Goal: Information Seeking & Learning: Learn about a topic

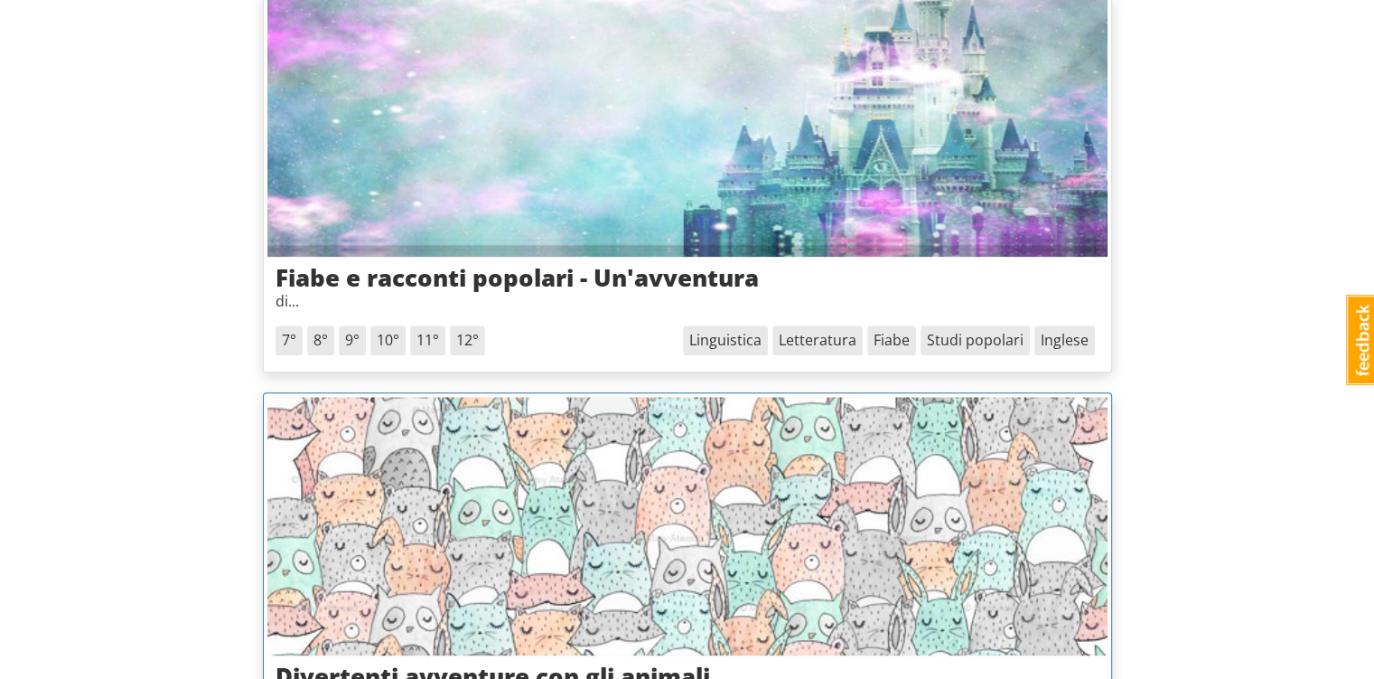
scroll to position [1988, 0]
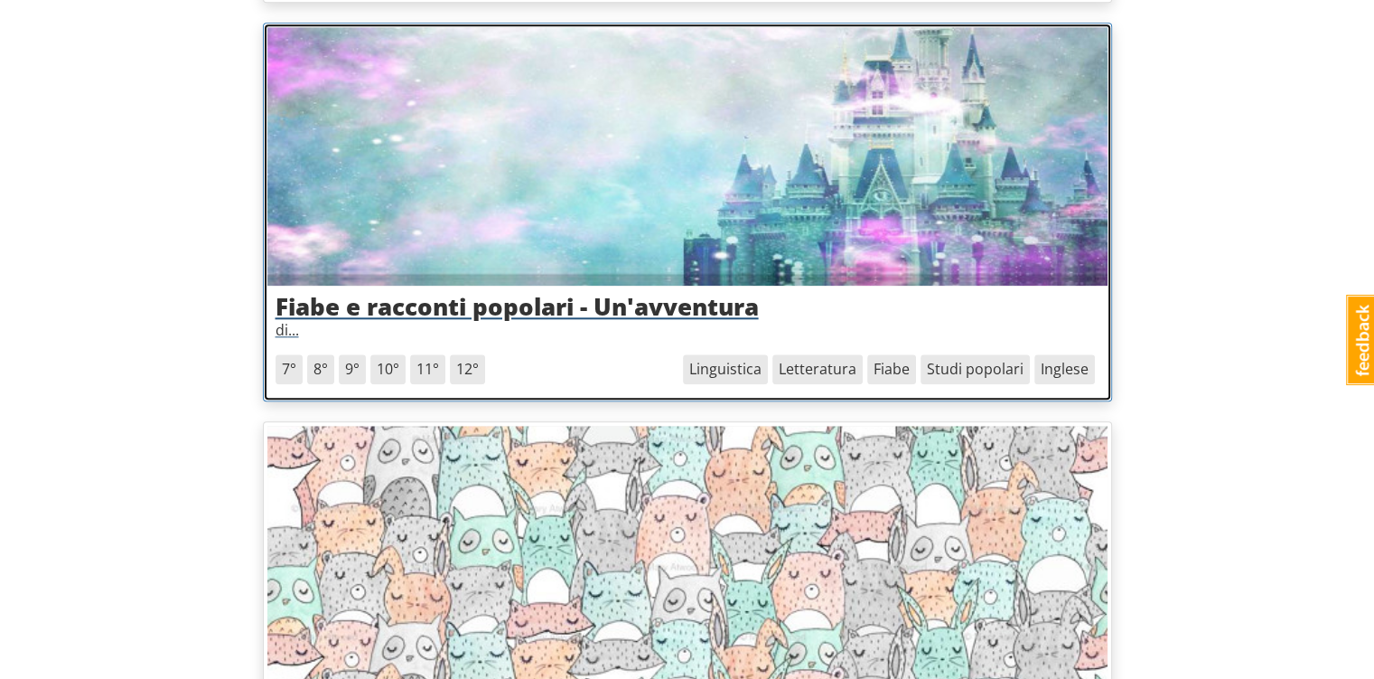
click at [765, 246] on img at bounding box center [687, 156] width 840 height 258
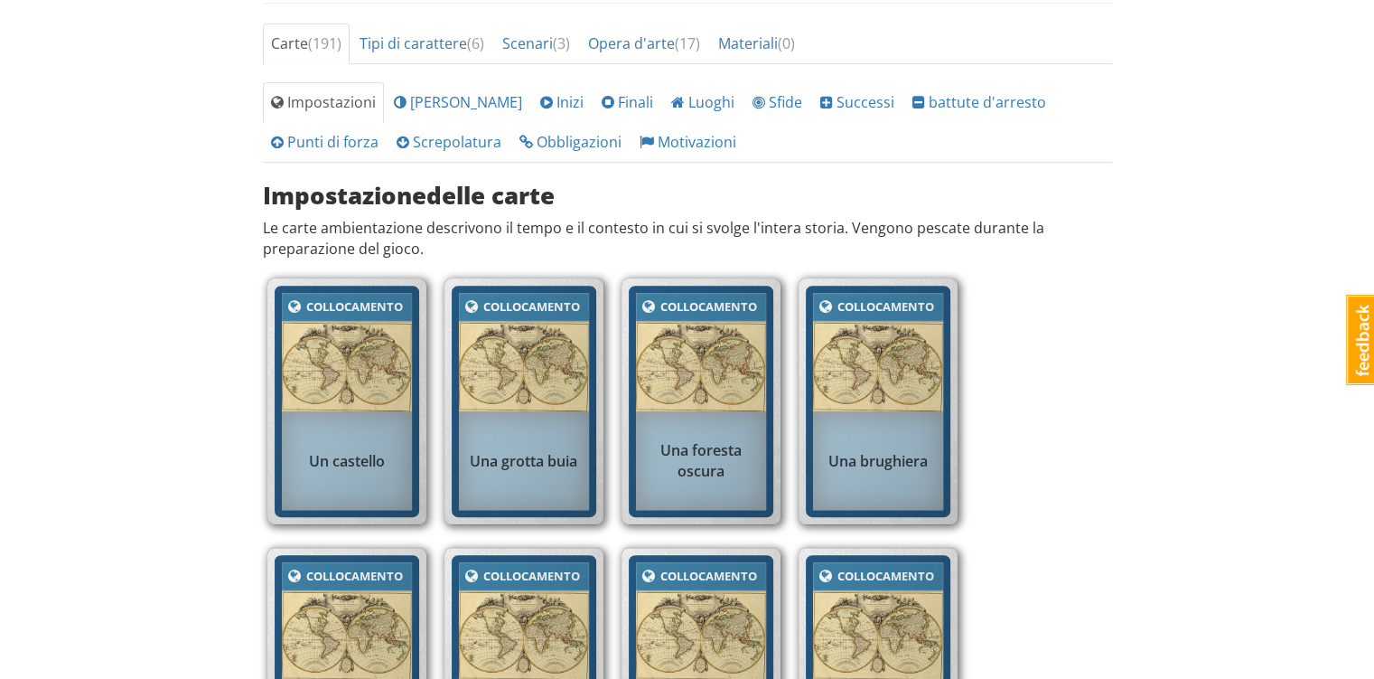
scroll to position [542, 0]
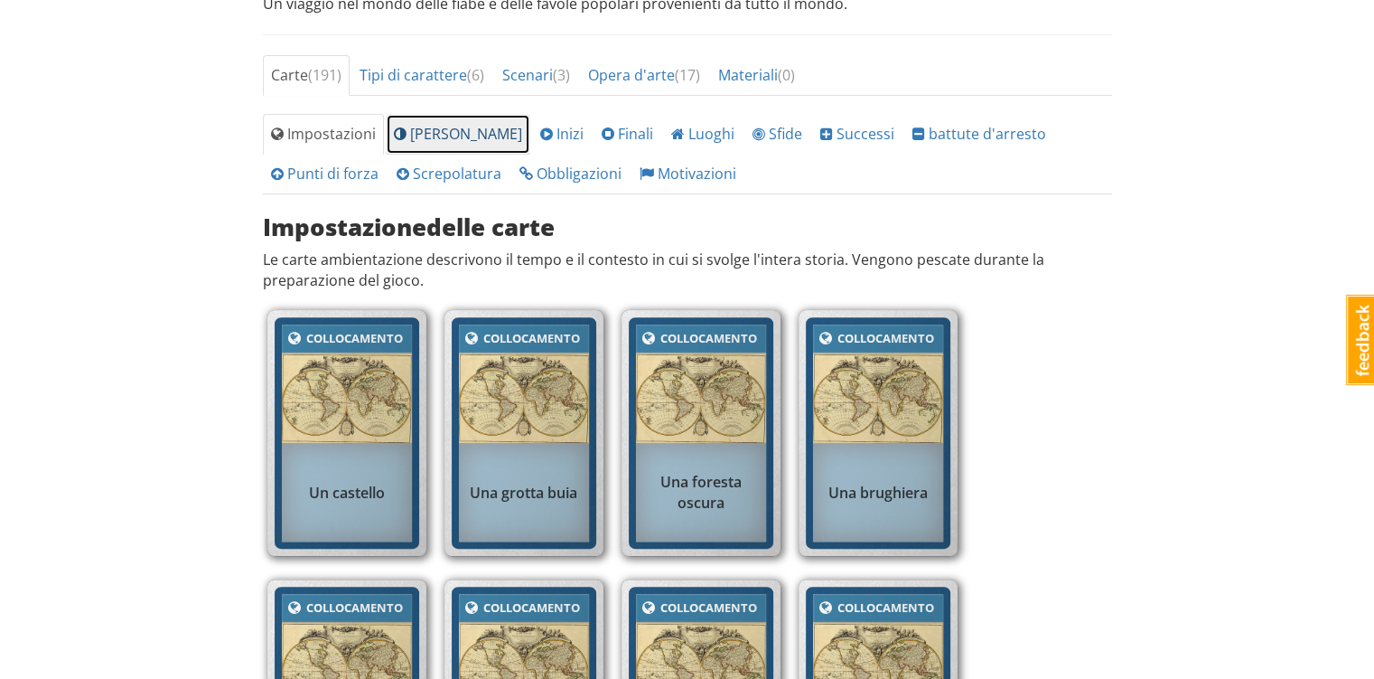
click at [416, 135] on font "[PERSON_NAME]" at bounding box center [466, 134] width 112 height 20
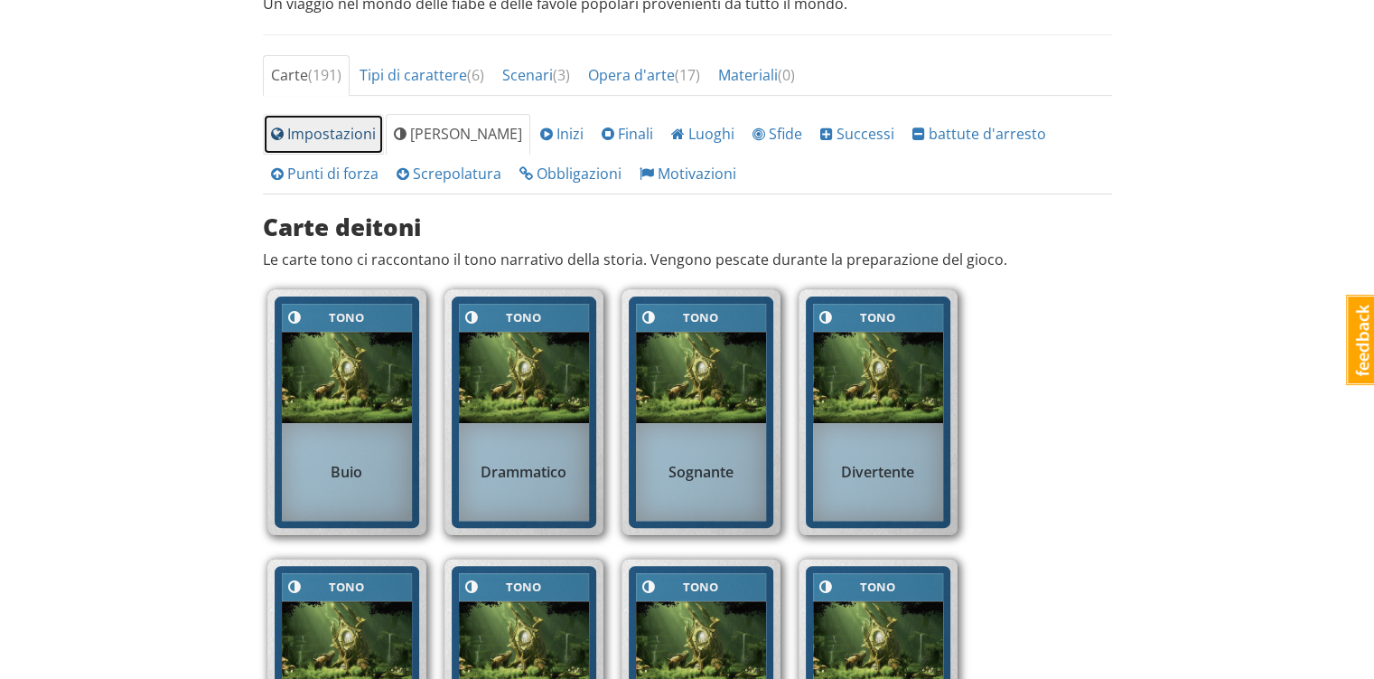
click at [333, 136] on font "Impostazioni" at bounding box center [331, 134] width 89 height 20
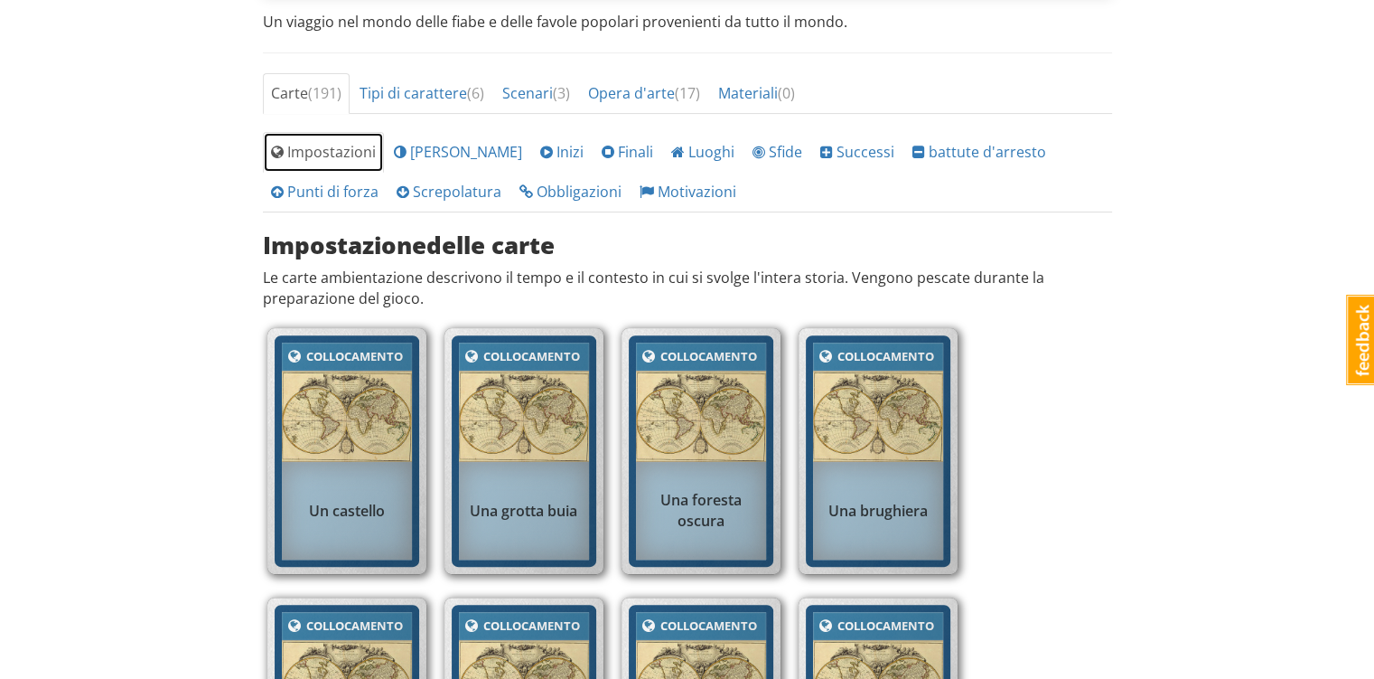
scroll to position [452, 0]
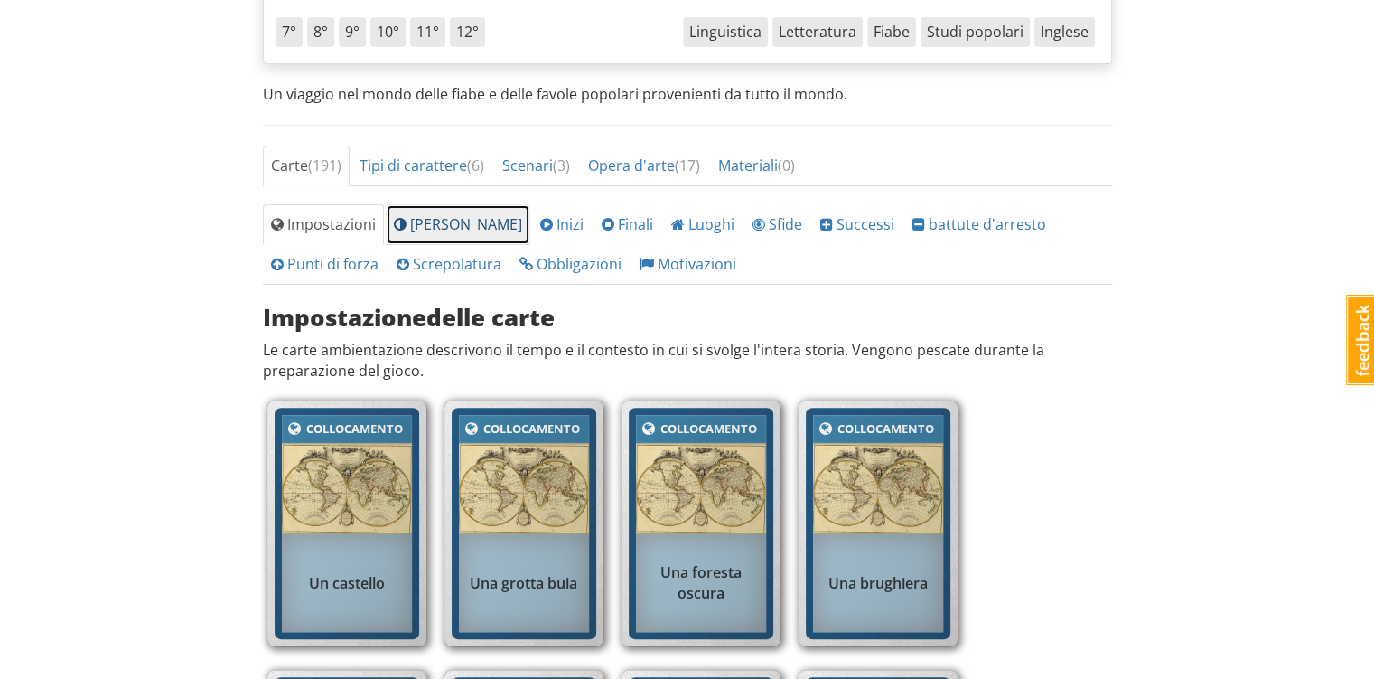
click at [425, 234] on link "[PERSON_NAME]" at bounding box center [458, 224] width 145 height 41
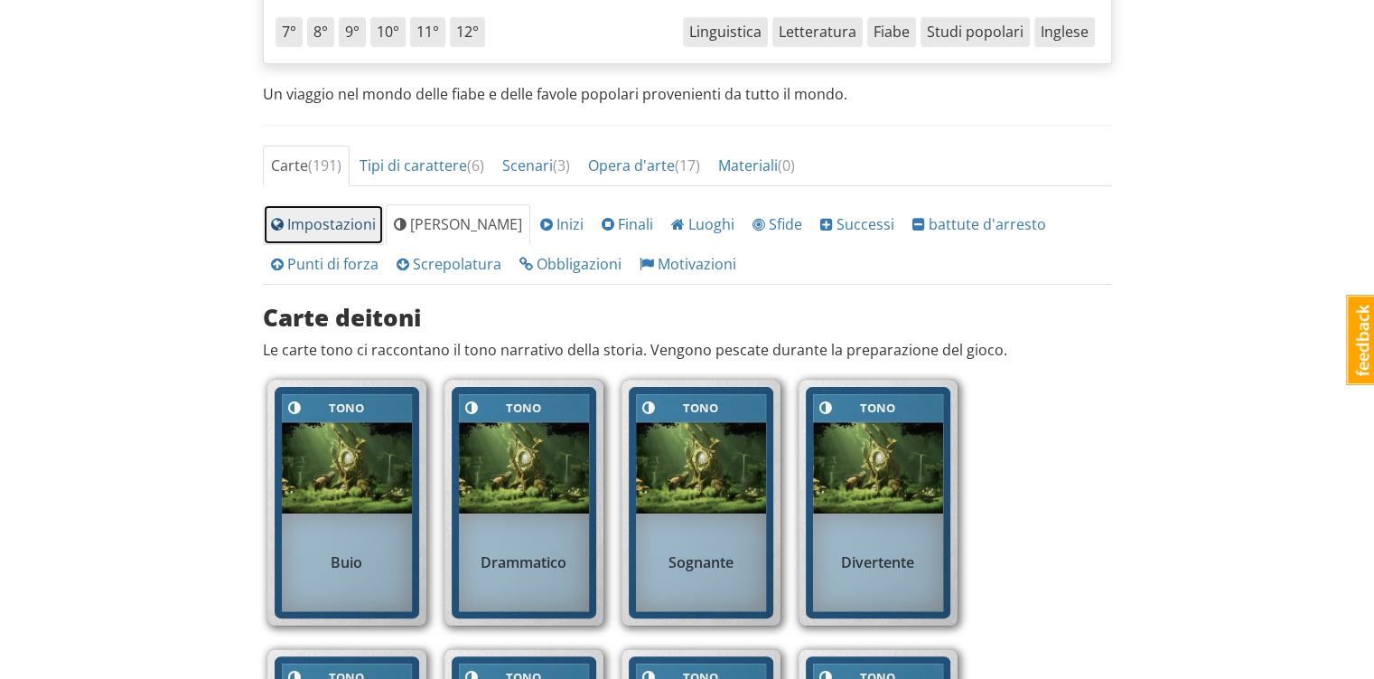
click at [335, 230] on font "Impostazioni" at bounding box center [331, 224] width 89 height 20
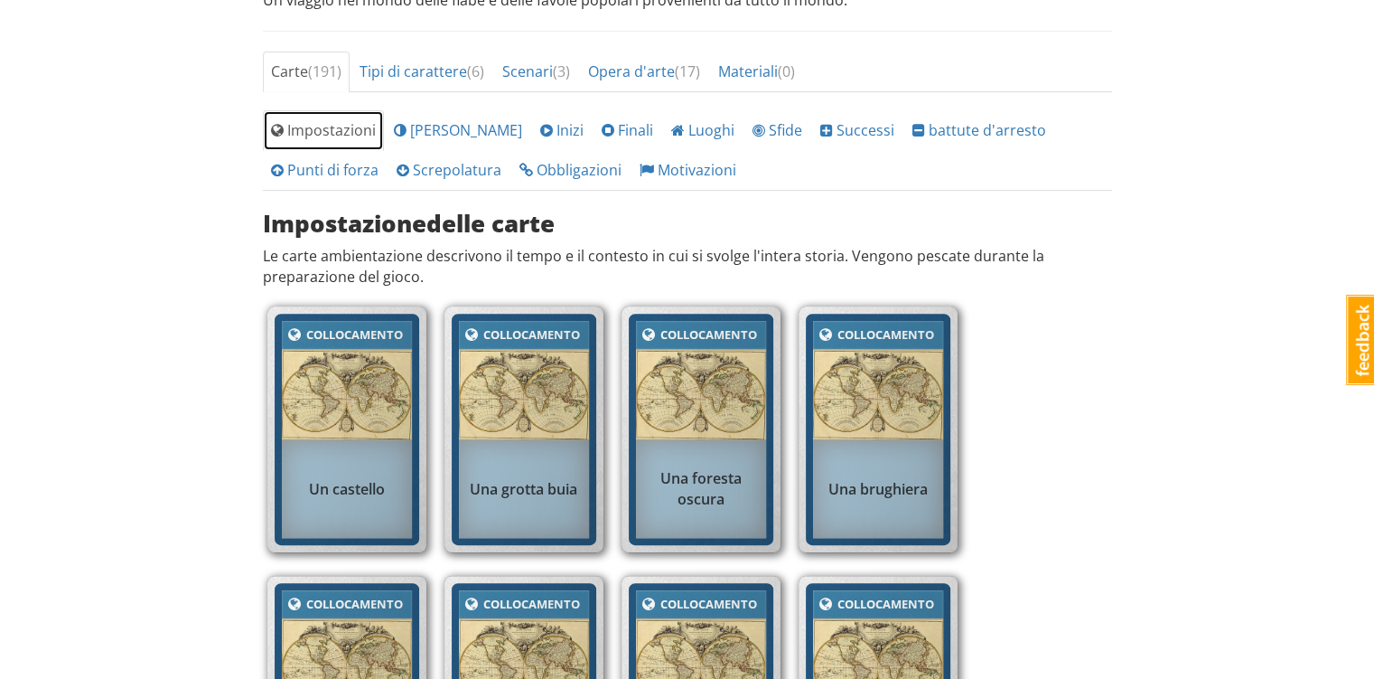
scroll to position [542, 0]
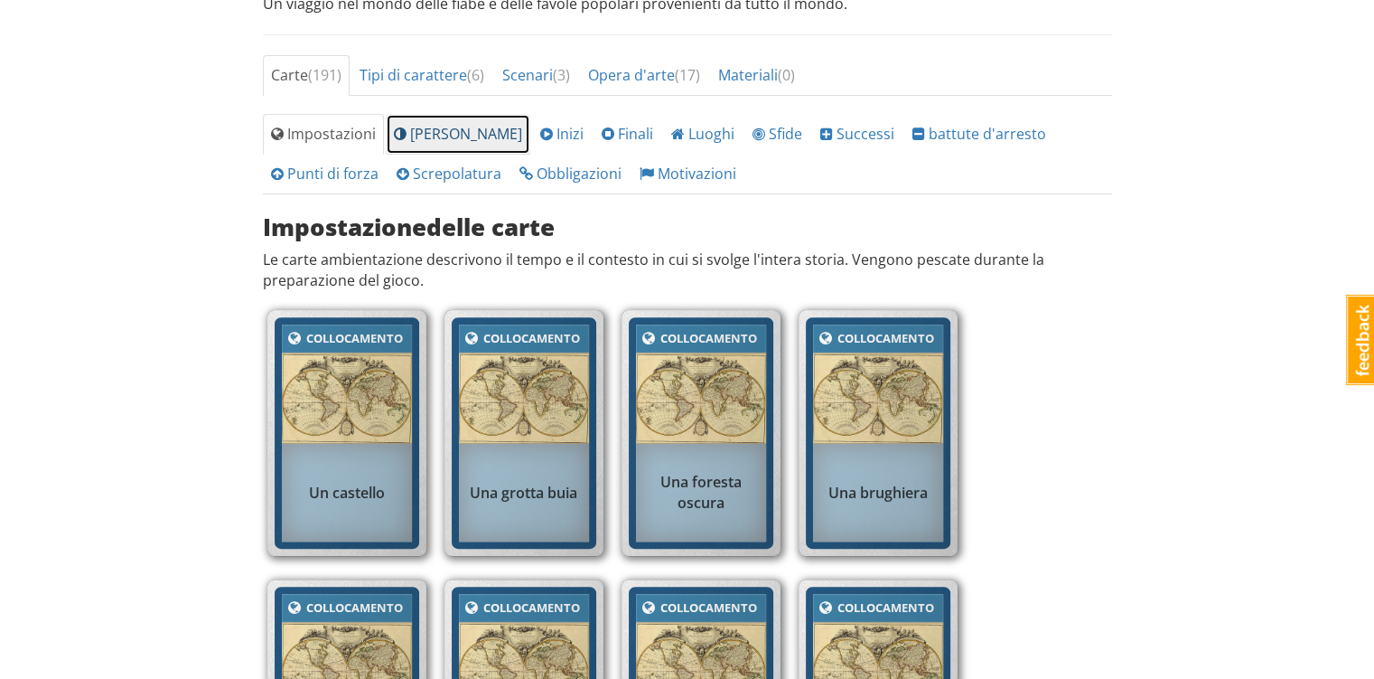
click at [430, 140] on font "[PERSON_NAME]" at bounding box center [466, 134] width 112 height 20
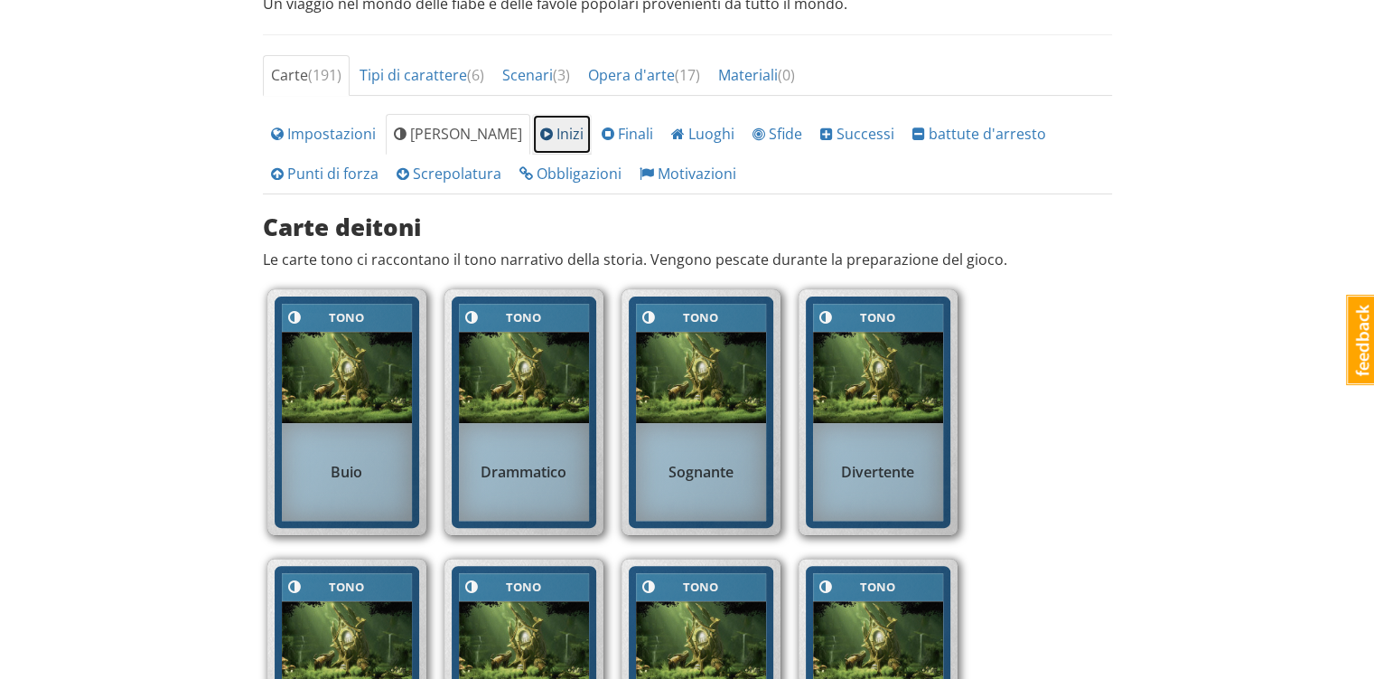
click at [540, 126] on span "Inizi" at bounding box center [561, 134] width 43 height 20
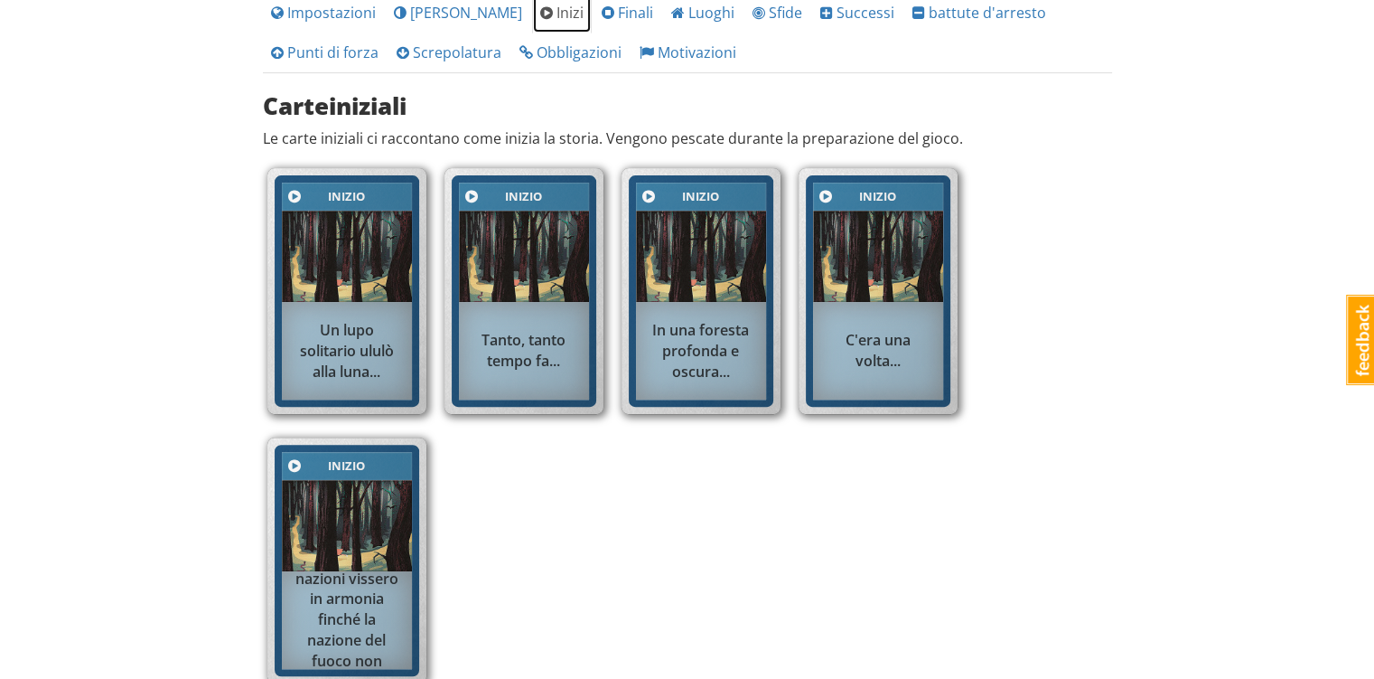
scroll to position [632, 0]
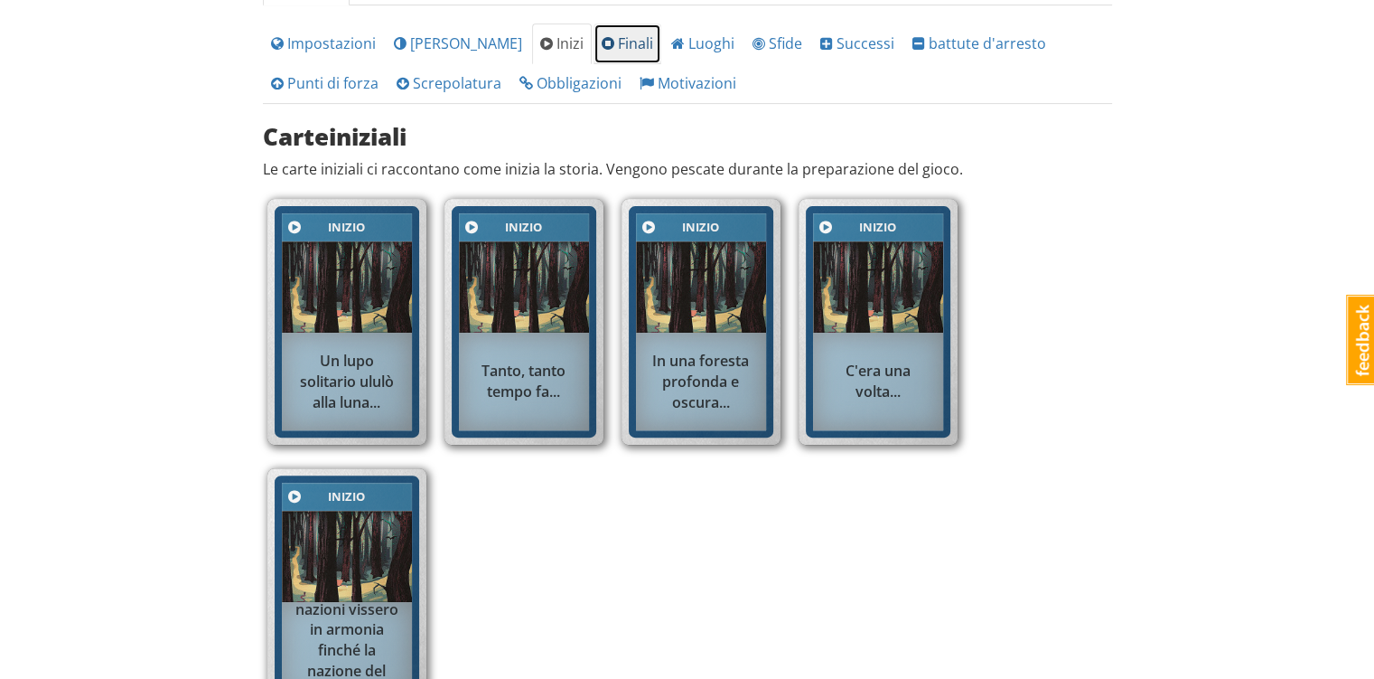
click at [618, 39] on font "Finali" at bounding box center [635, 43] width 35 height 20
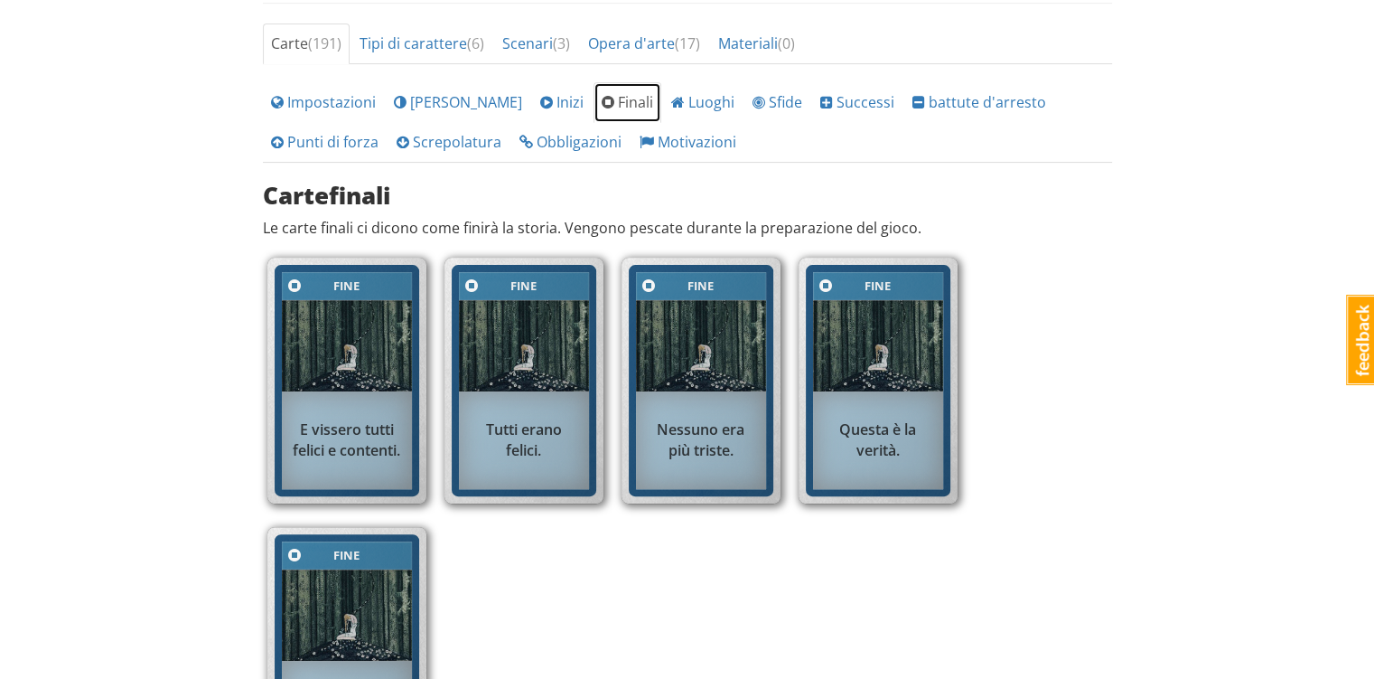
scroll to position [542, 0]
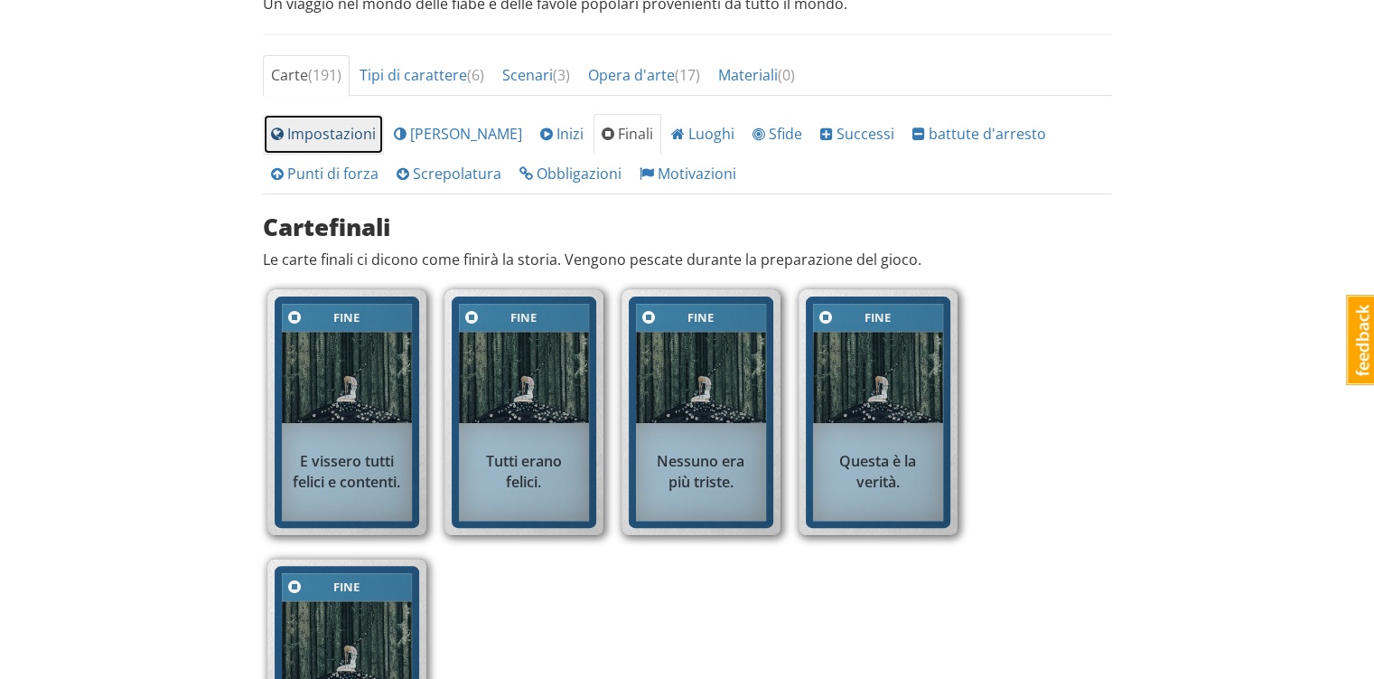
click at [340, 136] on font "Impostazioni" at bounding box center [331, 134] width 89 height 20
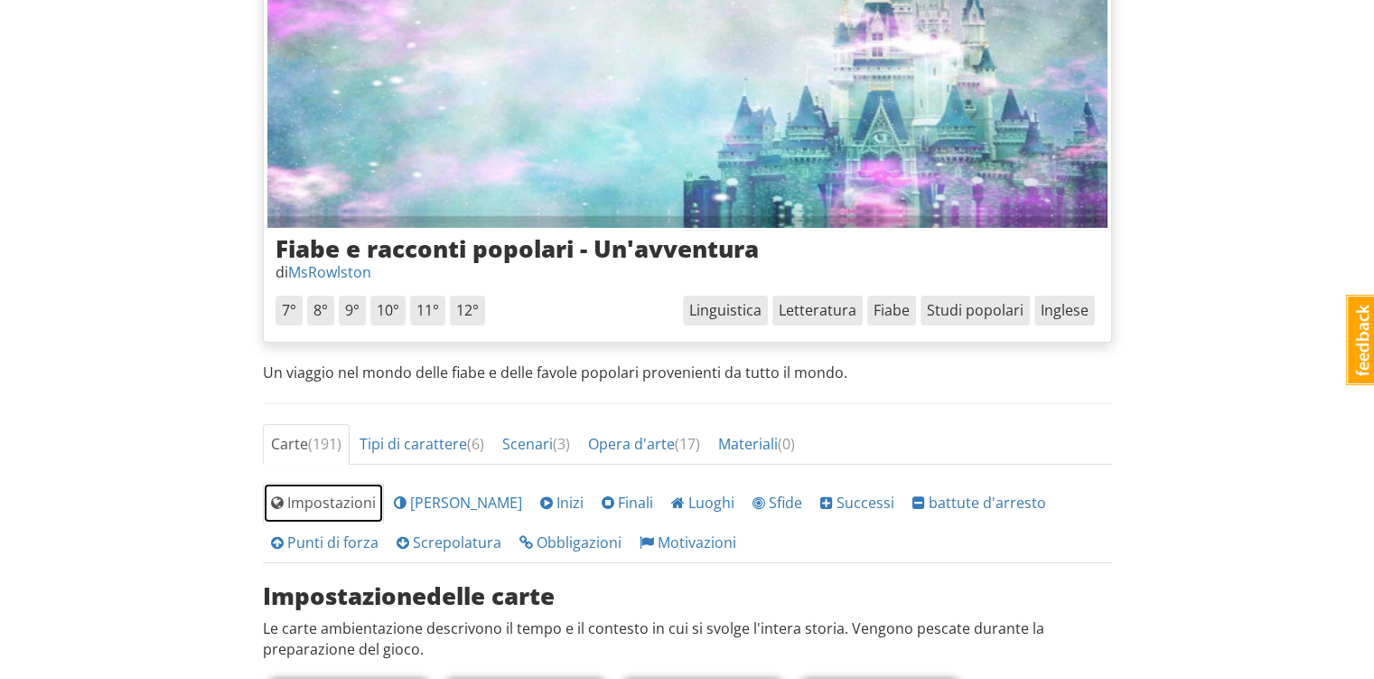
scroll to position [271, 0]
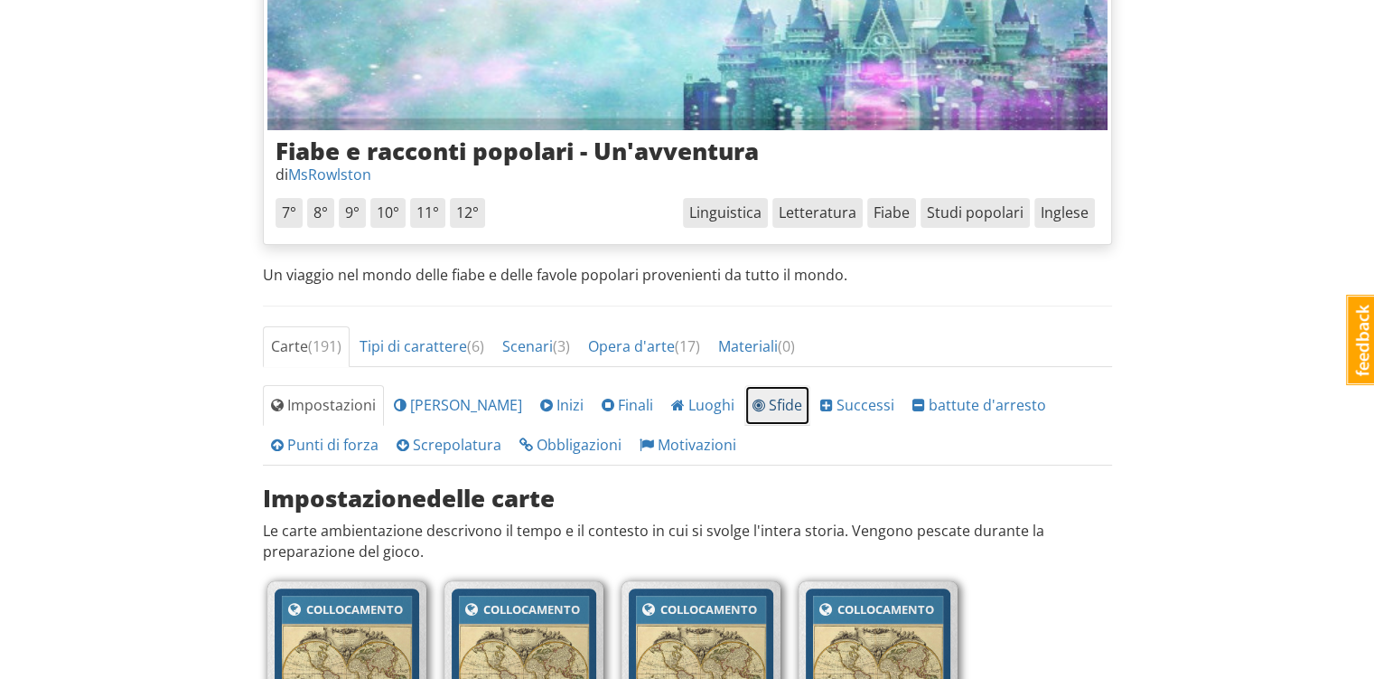
click at [769, 407] on font "Sfide" at bounding box center [785, 405] width 33 height 20
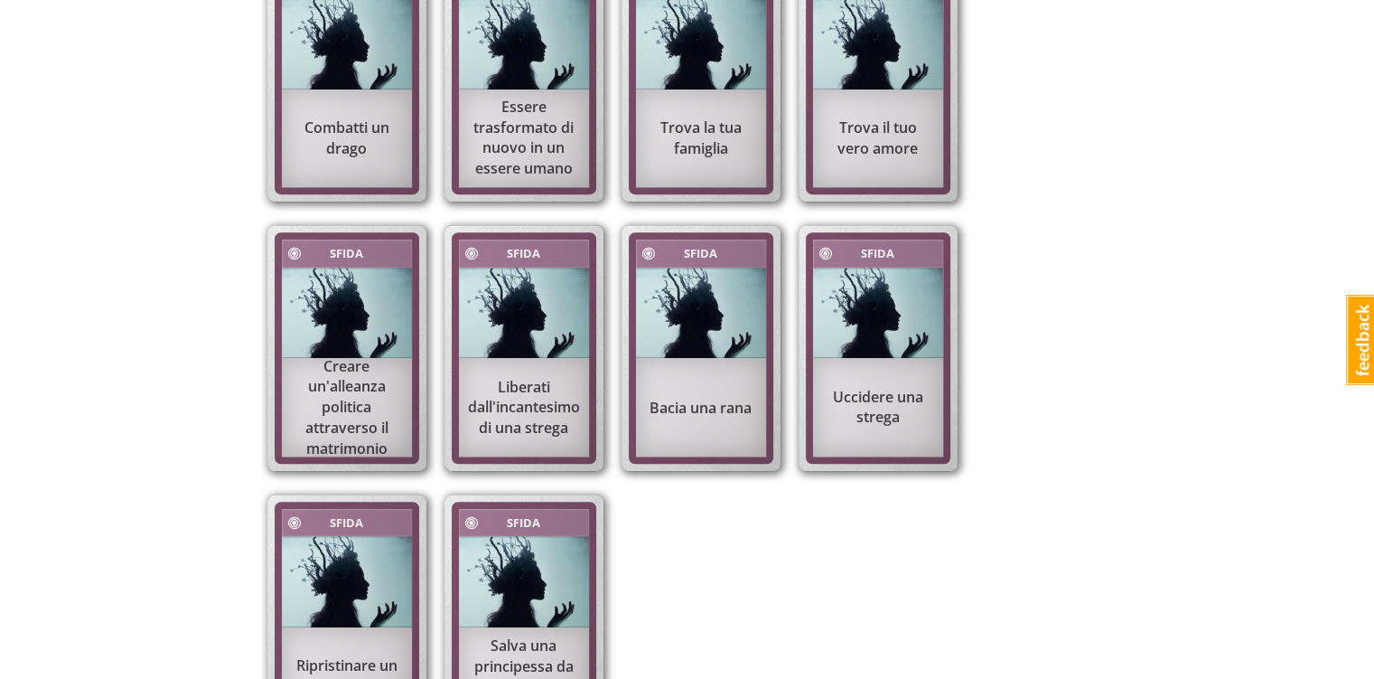
scroll to position [994, 0]
